Goal: Information Seeking & Learning: Find specific fact

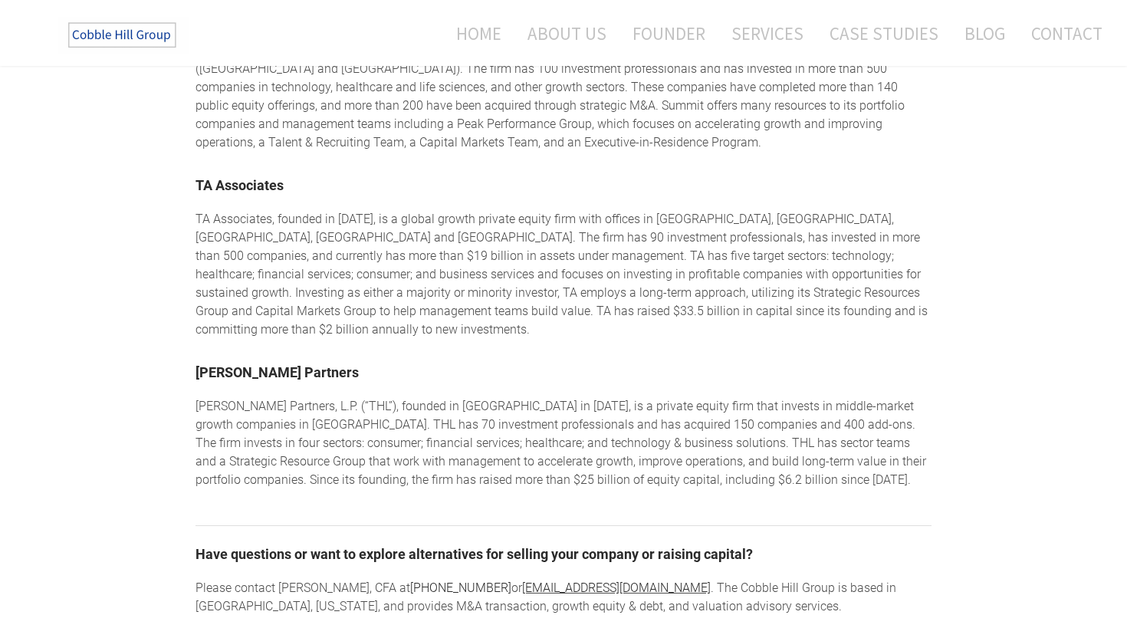
scroll to position [2347, 0]
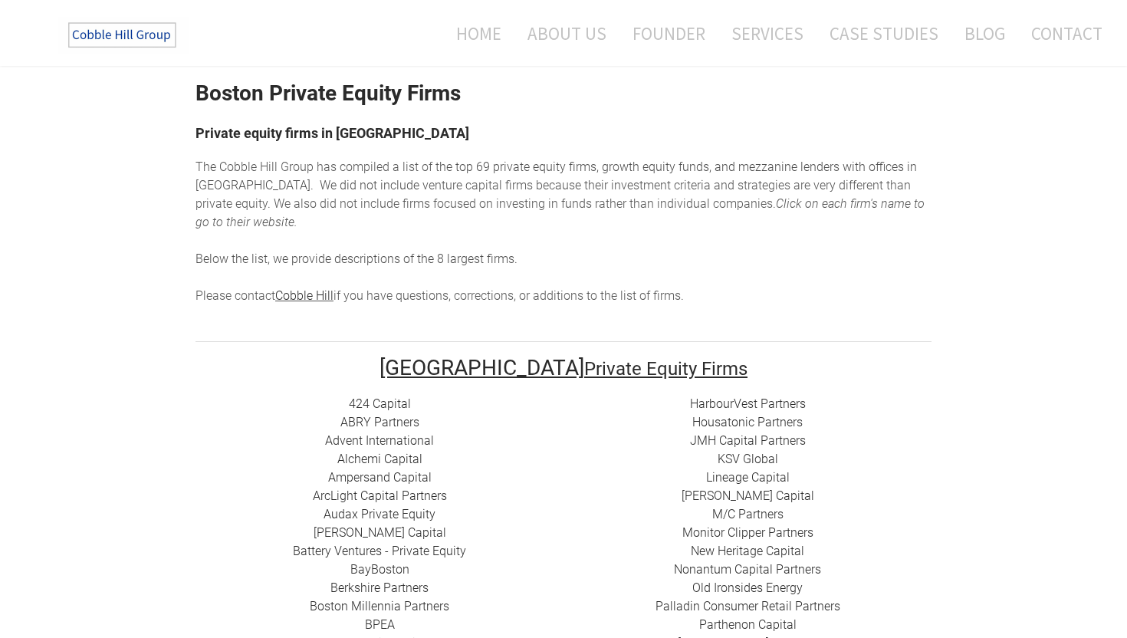
scroll to position [61, 0]
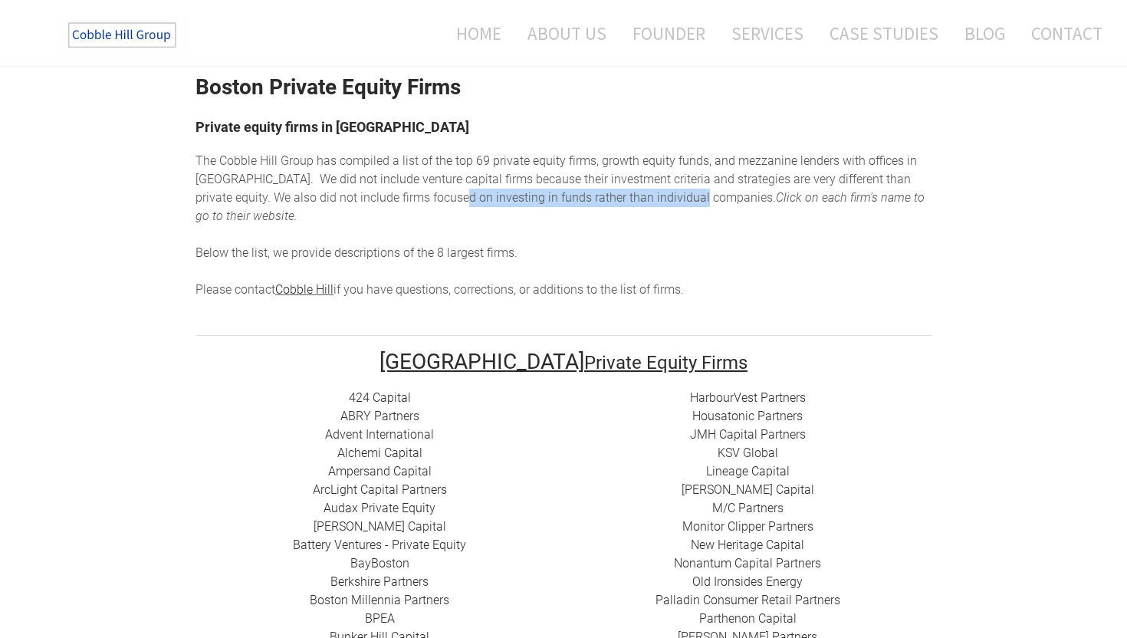
drag, startPoint x: 370, startPoint y: 199, endPoint x: 605, endPoint y: 190, distance: 235.5
click at [605, 190] on span "enture capital firms because their investment criteria and strategies are very …" at bounding box center [552, 188] width 715 height 33
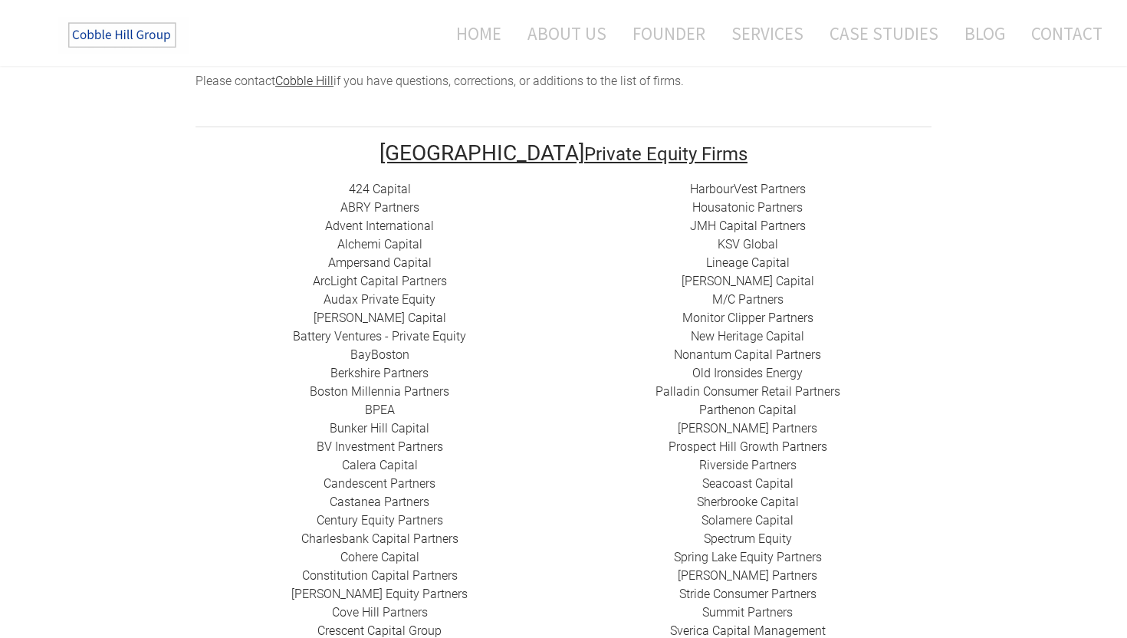
scroll to position [280, 0]
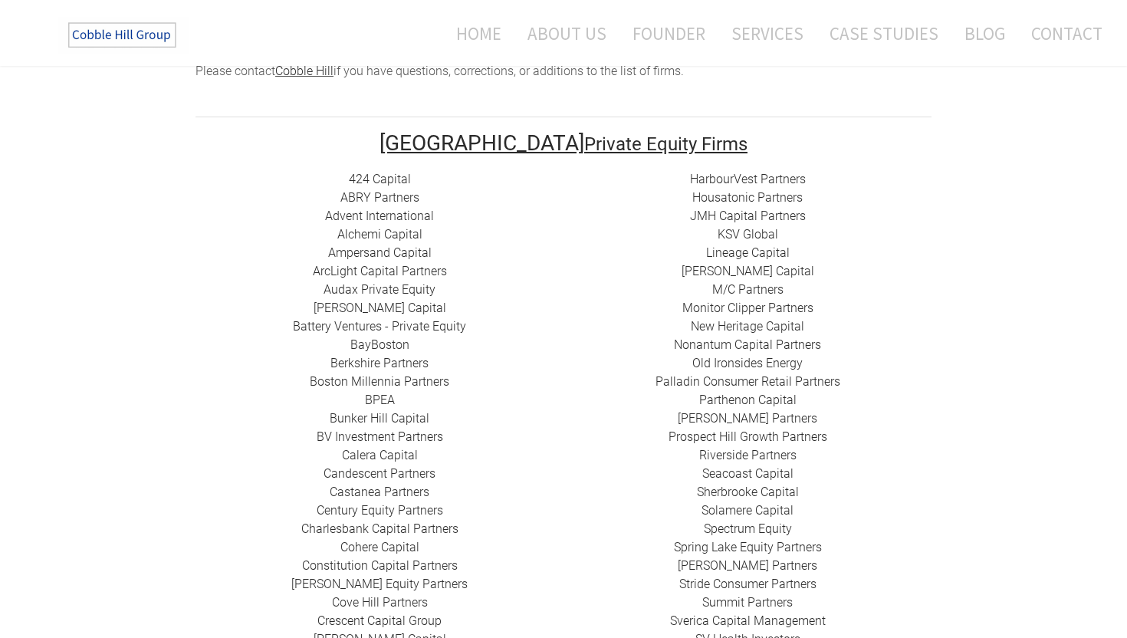
click at [400, 172] on link "424 Capital" at bounding box center [380, 179] width 62 height 15
click at [389, 190] on link "​ABRY Partners" at bounding box center [379, 197] width 79 height 15
click at [375, 209] on link "Advent International" at bounding box center [379, 216] width 109 height 15
click at [399, 227] on link "Alchemi Capital" at bounding box center [379, 234] width 85 height 15
click at [416, 245] on link "​Ampersand Capital" at bounding box center [379, 252] width 103 height 15
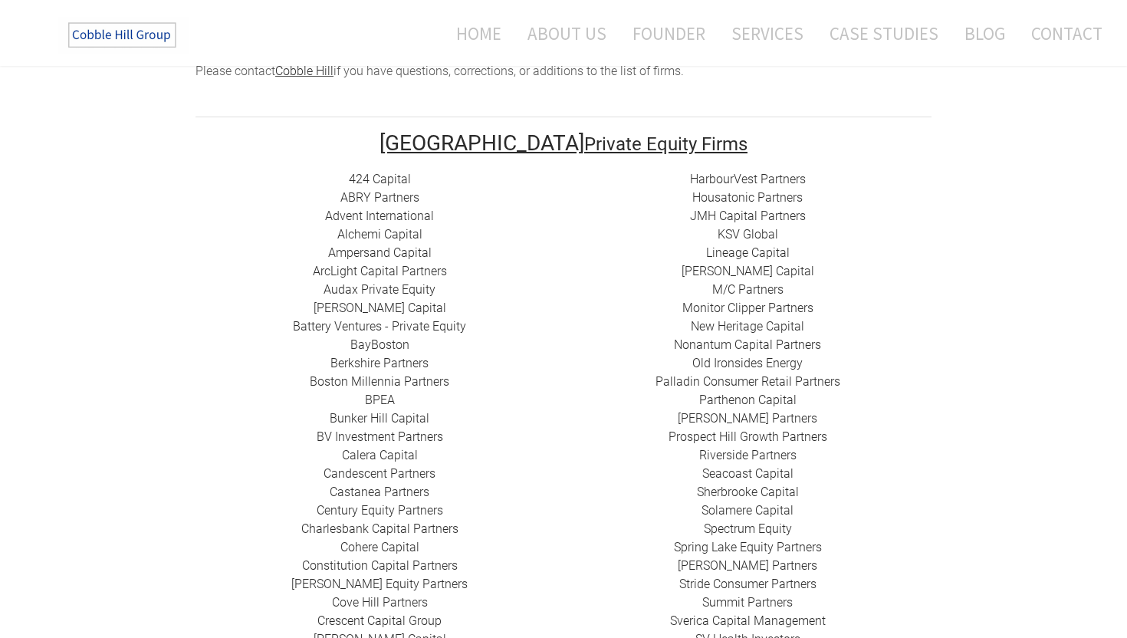
click at [386, 264] on link "​ArcLight Capital Partners" at bounding box center [380, 271] width 134 height 15
click at [410, 282] on link "Audax Private Equity" at bounding box center [380, 289] width 112 height 15
click at [398, 319] on link "Battery Ventures - Private Equity" at bounding box center [379, 326] width 173 height 15
click at [411, 319] on link "Battery Ventures - Private Equity" at bounding box center [379, 326] width 173 height 15
click at [379, 319] on link "Battery Ventures - Private Equity" at bounding box center [379, 326] width 173 height 15
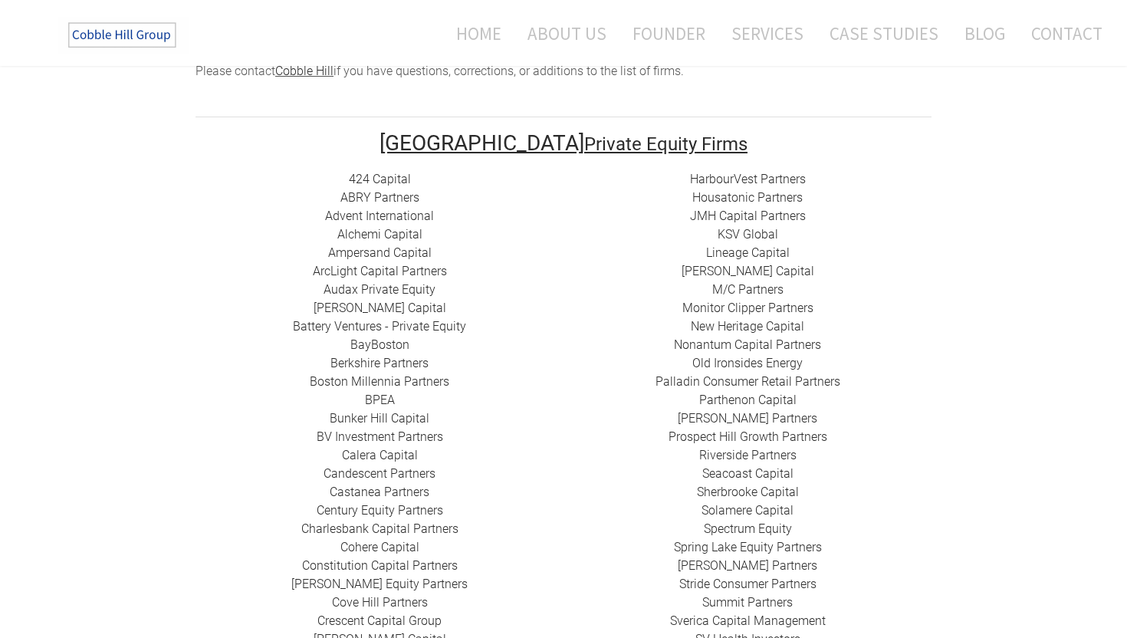
click at [381, 337] on link "BayBoston" at bounding box center [379, 344] width 59 height 15
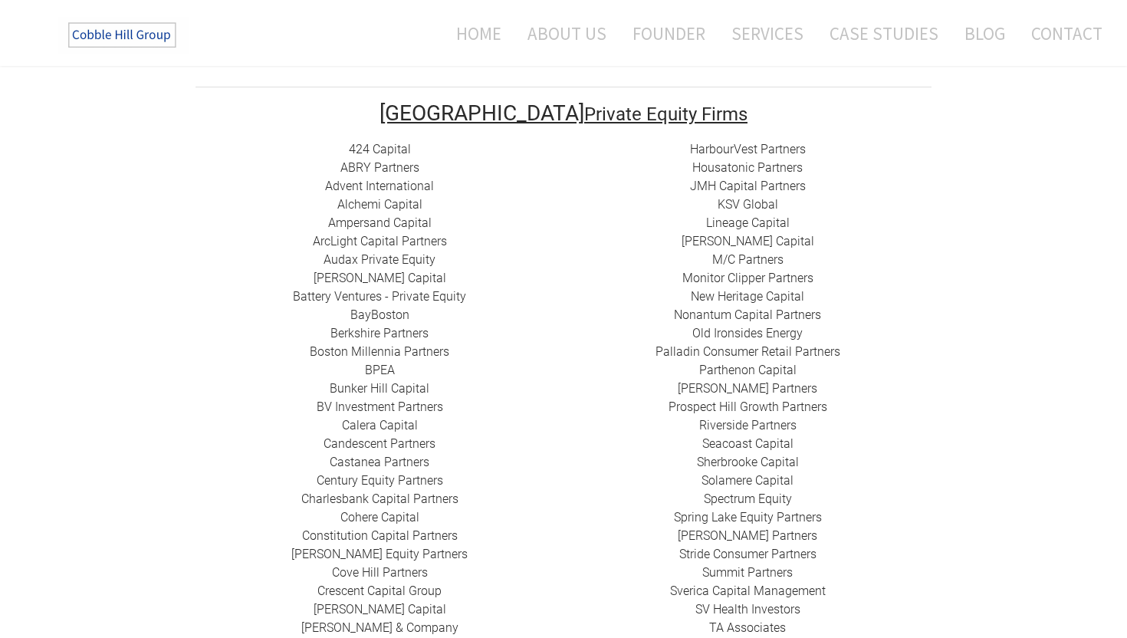
scroll to position [310, 0]
click at [401, 343] on link "Boston Millennia Partners" at bounding box center [380, 350] width 140 height 15
click at [389, 362] on link "BPEA" at bounding box center [380, 369] width 30 height 15
click at [386, 380] on link "​Bunker Hill Capital" at bounding box center [380, 387] width 100 height 15
click at [725, 417] on link "Riverside Partners" at bounding box center [747, 424] width 97 height 15
